Goal: Information Seeking & Learning: Learn about a topic

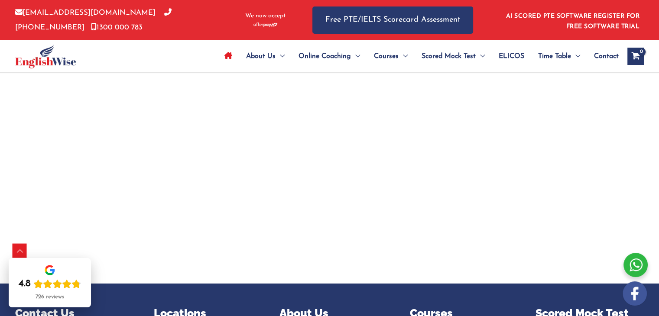
scroll to position [2815, 0]
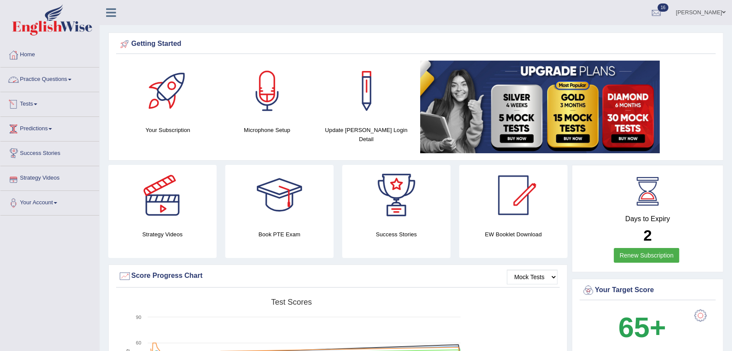
click at [23, 105] on link "Tests" at bounding box center [49, 103] width 99 height 22
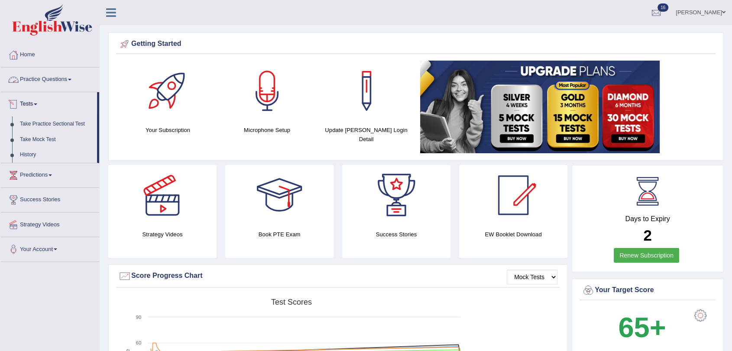
click at [53, 79] on link "Practice Questions" at bounding box center [49, 79] width 99 height 22
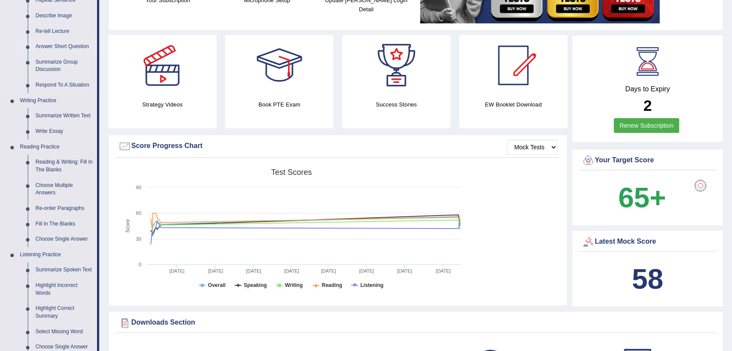
scroll to position [144, 0]
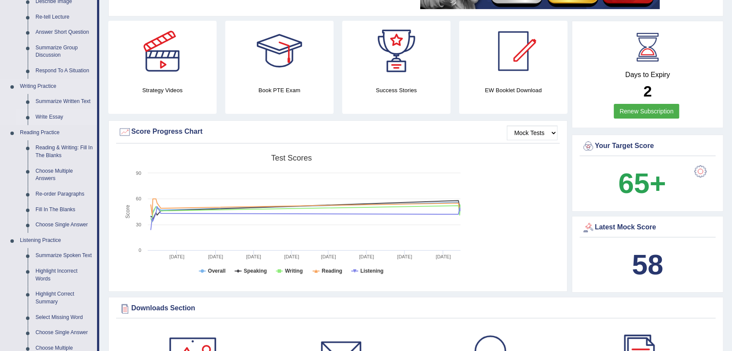
click at [59, 119] on link "Write Essay" at bounding box center [64, 118] width 65 height 16
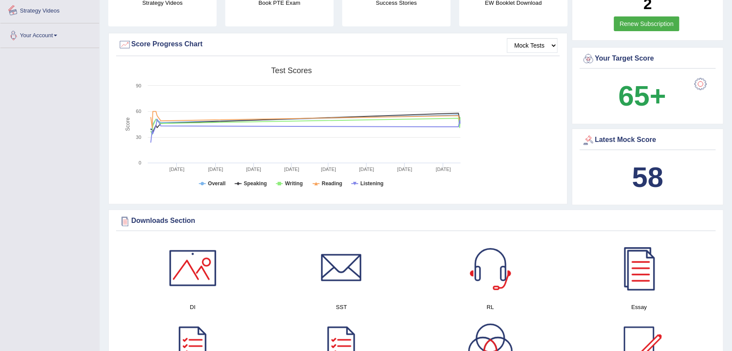
scroll to position [603, 0]
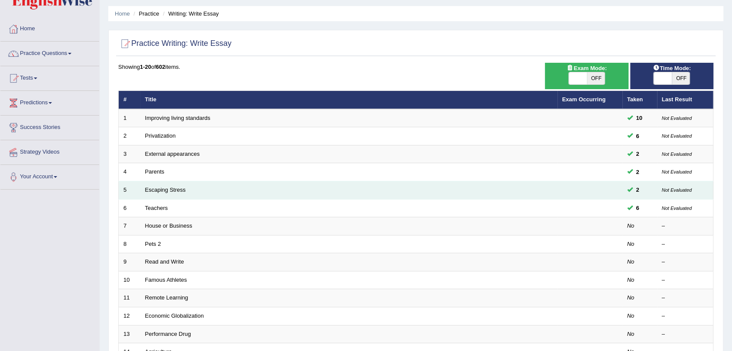
scroll to position [48, 0]
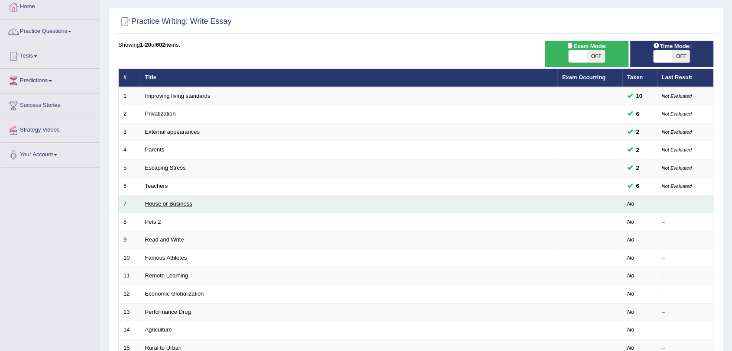
click at [185, 205] on link "House or Business" at bounding box center [168, 203] width 47 height 6
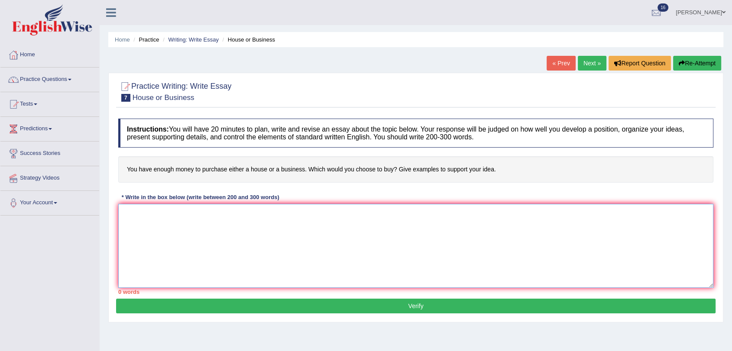
click at [185, 205] on textarea at bounding box center [415, 246] width 595 height 84
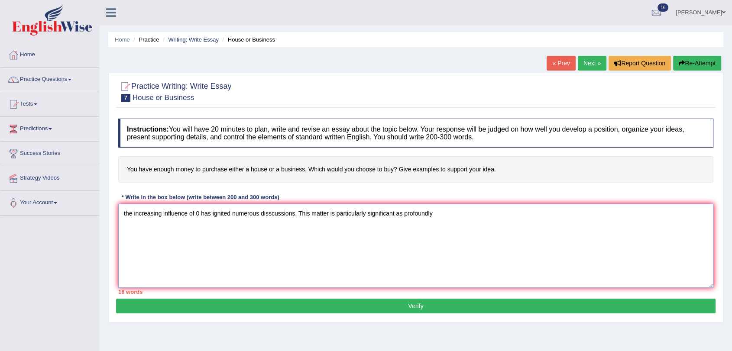
click at [406, 215] on textarea "the increasing influence of 0 has ignited numerous disscussions. This matter is…" at bounding box center [415, 246] width 595 height 84
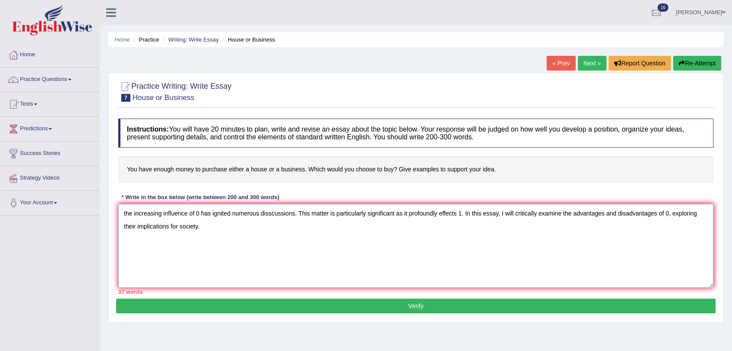
click at [125, 211] on textarea "the increasing influence of 0 has ignited numerous disscussions. This matter is…" at bounding box center [415, 246] width 595 height 84
drag, startPoint x: 236, startPoint y: 209, endPoint x: 232, endPoint y: 220, distance: 11.4
click at [236, 209] on textarea "The increasing influence of 0 has ignited numerous disscussions. This matter is…" at bounding box center [415, 246] width 595 height 84
click at [229, 229] on textarea "The increasing influence of 0 has ignited numerous disscussions. This matter is…" at bounding box center [415, 246] width 595 height 84
click at [358, 253] on textarea "The increasing influence of 0 has ignited numerous disscussions. This matter is…" at bounding box center [415, 246] width 595 height 84
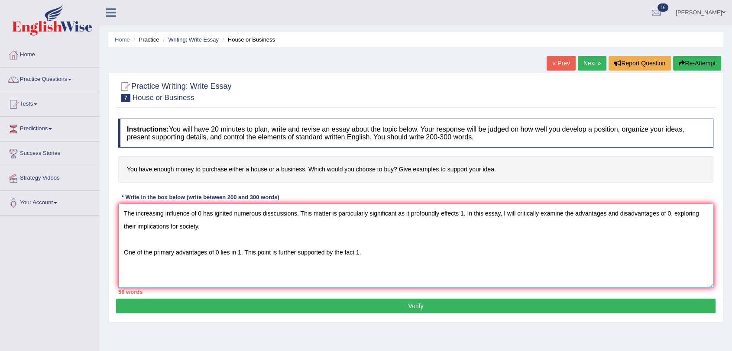
click at [357, 254] on textarea "The increasing influence of 0 has ignited numerous disscussions. This matter is…" at bounding box center [415, 246] width 595 height 84
click at [388, 254] on textarea "The increasing influence of 0 has ignited numerous disscussions. This matter is…" at bounding box center [415, 246] width 595 height 84
click at [503, 252] on textarea "The increasing influence of 0 has ignited numerous disscussions. This matter is…" at bounding box center [415, 246] width 595 height 84
click at [533, 248] on textarea "The increasing influence of 0 has ignited numerous disscussions. This matter is…" at bounding box center [415, 246] width 595 height 84
click at [610, 252] on textarea "The increasing influence of 0 has ignited numerous disscussions. This matter is…" at bounding box center [415, 246] width 595 height 84
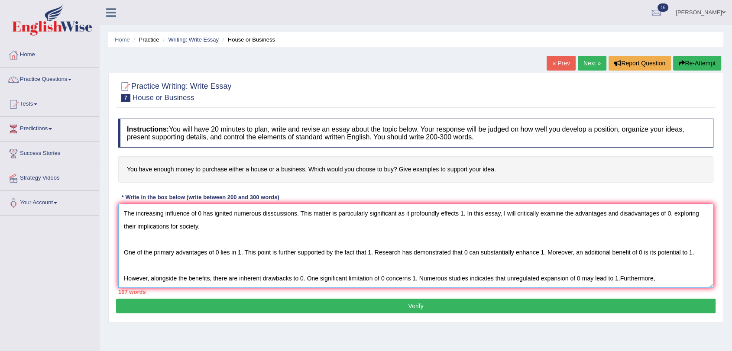
click at [620, 278] on textarea "The increasing influence of 0 has ignited numerous disscussions. This matter is…" at bounding box center [415, 246] width 595 height 84
click at [661, 282] on textarea "The increasing influence of 0 has ignited numerous disscussions. This matter is…" at bounding box center [415, 246] width 595 height 84
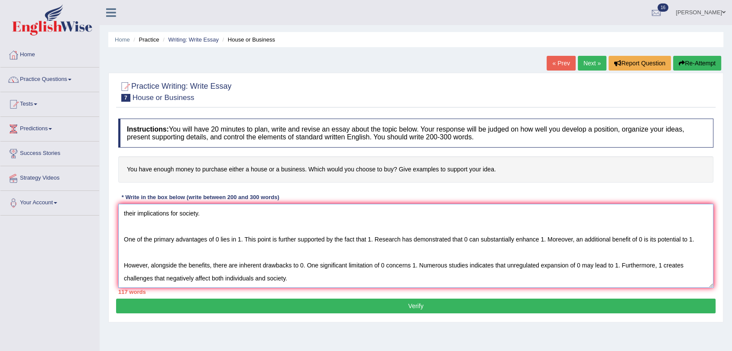
scroll to position [33, 0]
drag, startPoint x: 419, startPoint y: 132, endPoint x: 416, endPoint y: 139, distance: 8.2
click at [416, 139] on h4 "Instructions: You will have 20 minutes to plan, write and revise an essay about…" at bounding box center [415, 133] width 595 height 29
click at [134, 282] on textarea "The increasing influence of 0 has ignited numerous disscussions. This matter is…" at bounding box center [415, 246] width 595 height 84
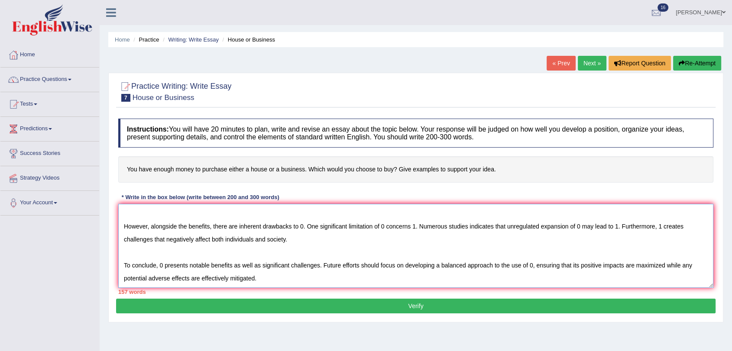
scroll to position [78, 0]
type textarea "The increasing influence of 0 has ignited numerous disscussions. This matter is…"
click at [360, 306] on button "Verify" at bounding box center [415, 306] width 599 height 15
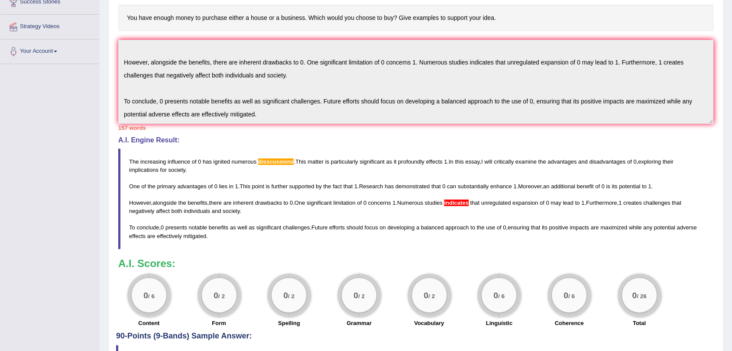
scroll to position [200, 0]
